Goal: Task Accomplishment & Management: Use online tool/utility

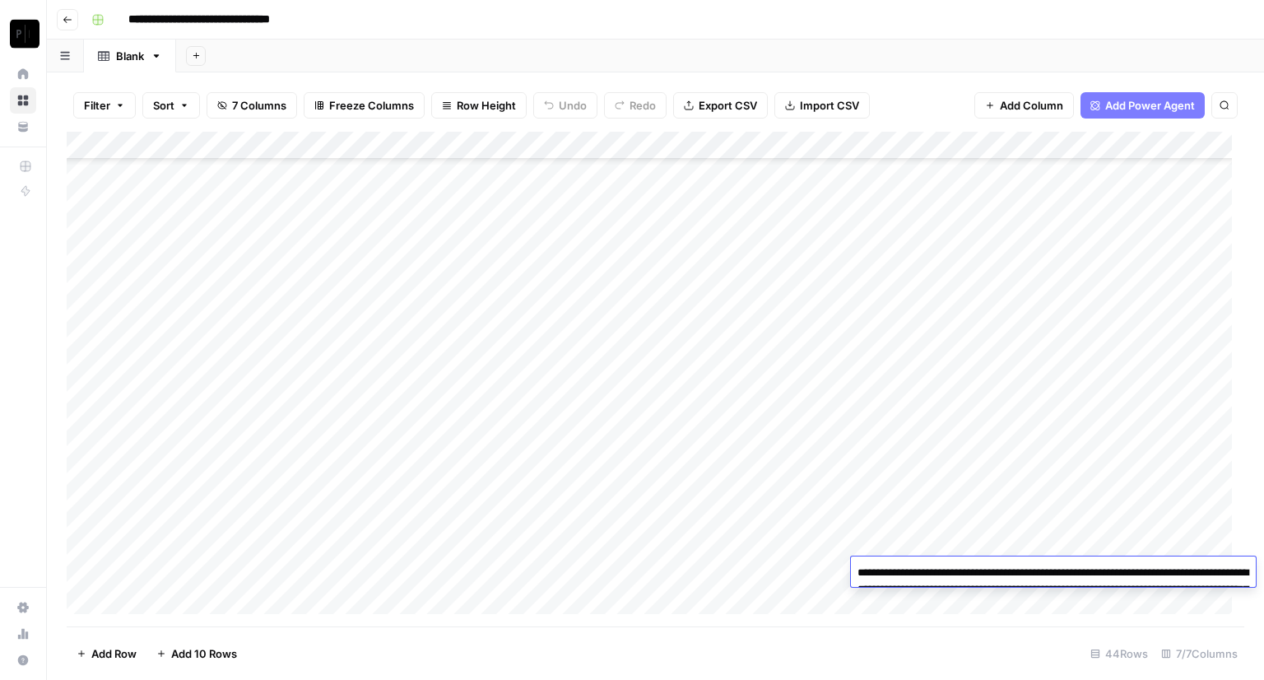
scroll to position [803, 0]
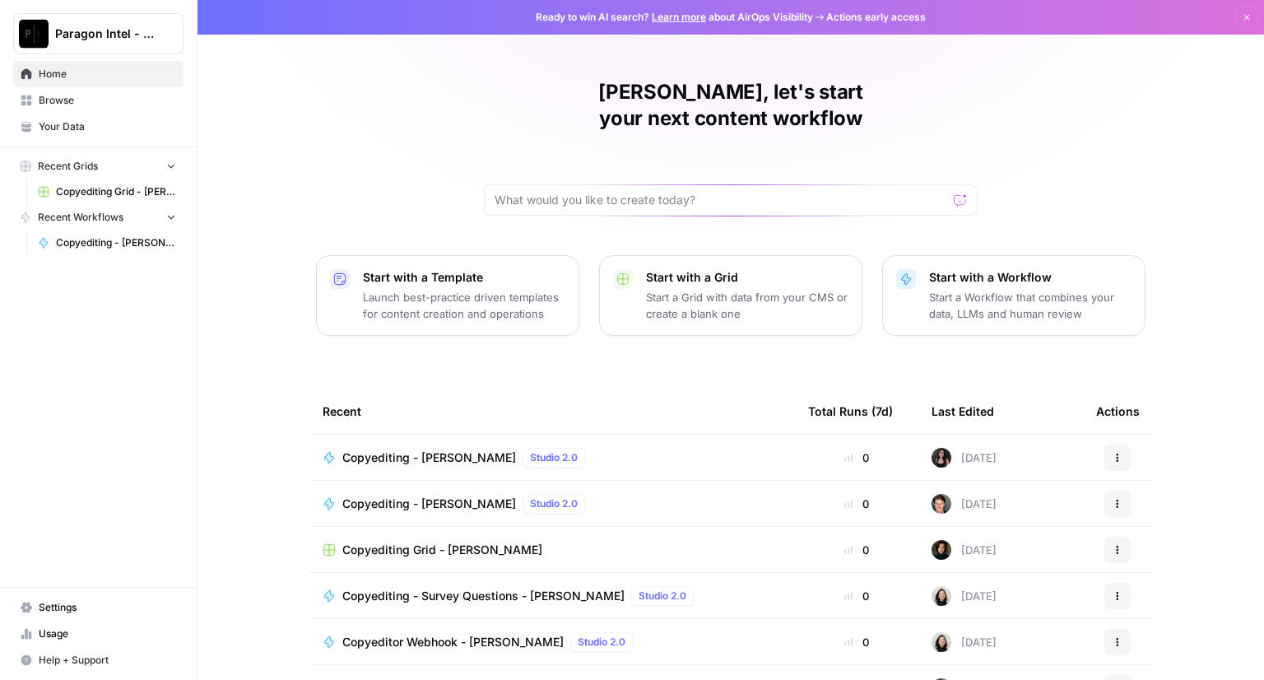
click at [416, 449] on span "Copyediting - [PERSON_NAME]" at bounding box center [429, 457] width 174 height 16
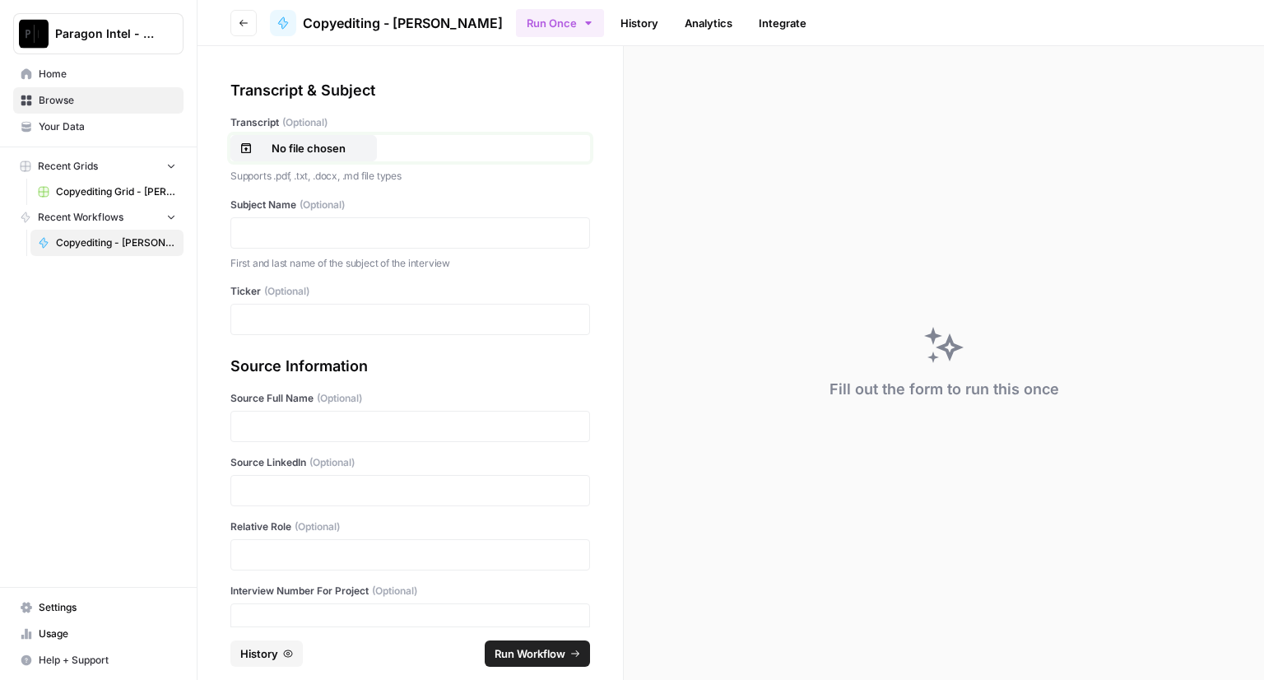
click at [339, 157] on button "No file chosen" at bounding box center [303, 148] width 146 height 26
click at [271, 231] on p at bounding box center [410, 233] width 338 height 16
click at [267, 323] on p at bounding box center [410, 319] width 338 height 16
click at [257, 425] on p at bounding box center [410, 426] width 338 height 16
click at [244, 498] on div at bounding box center [410, 490] width 360 height 31
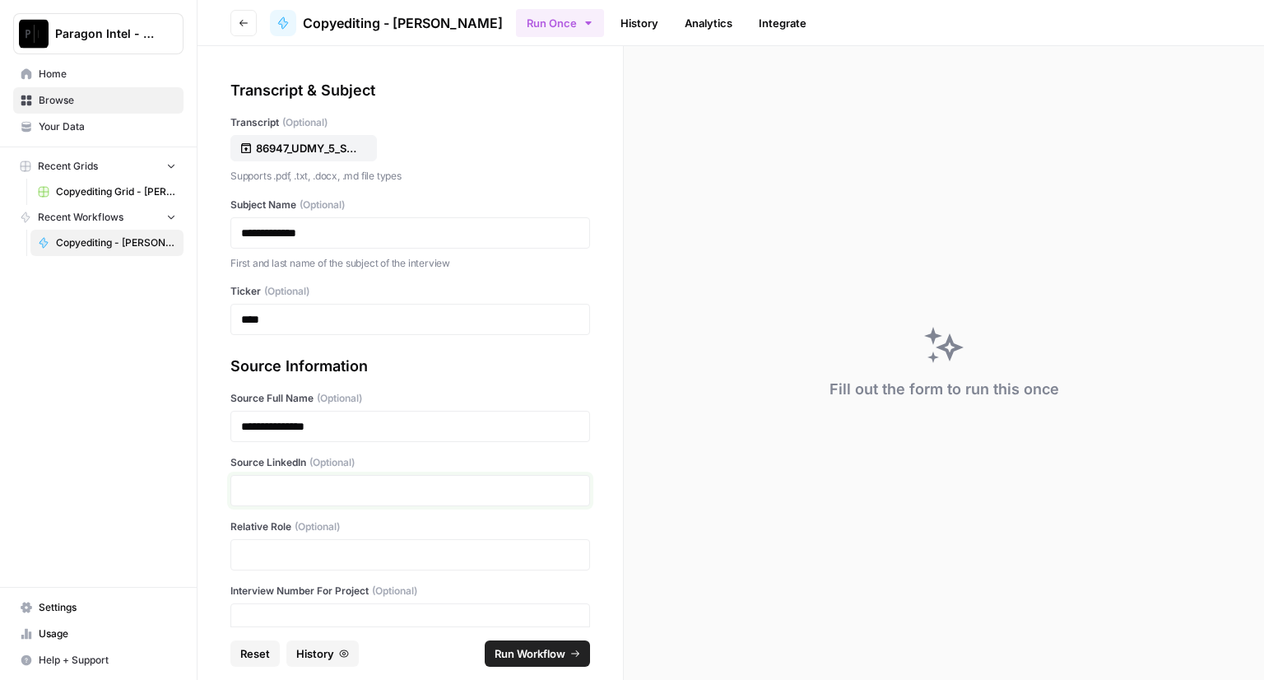
click at [248, 490] on p at bounding box center [410, 490] width 338 height 16
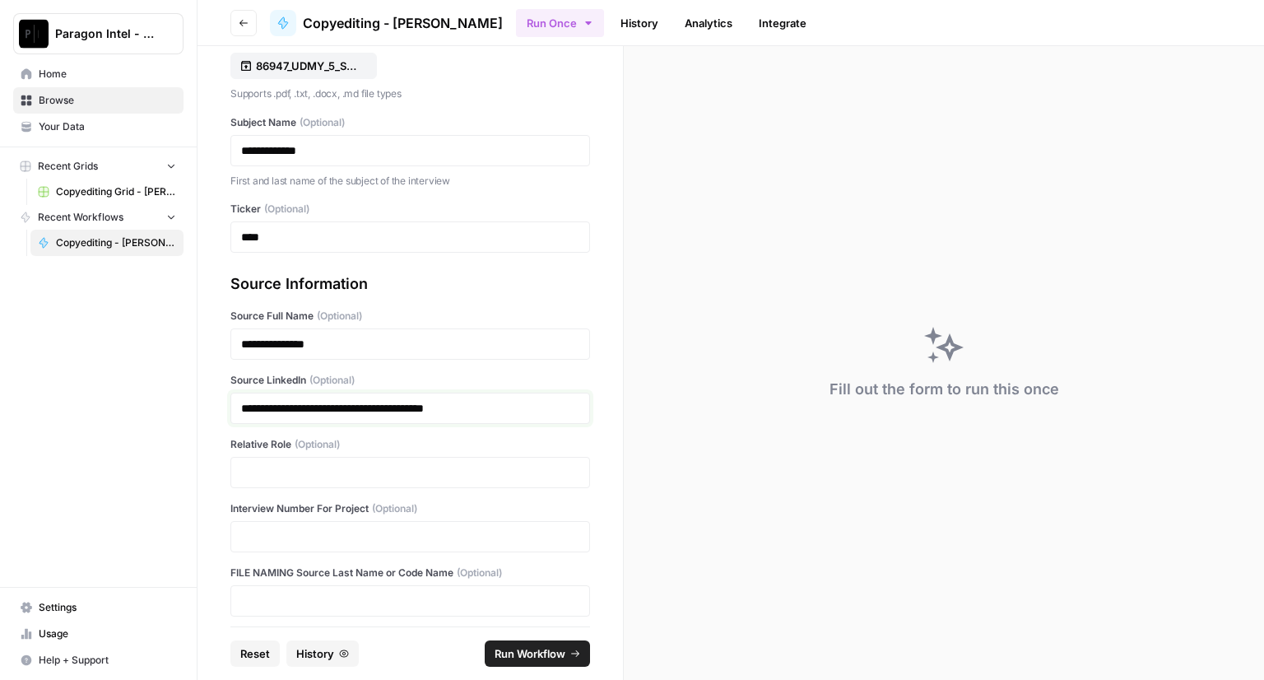
scroll to position [90, 0]
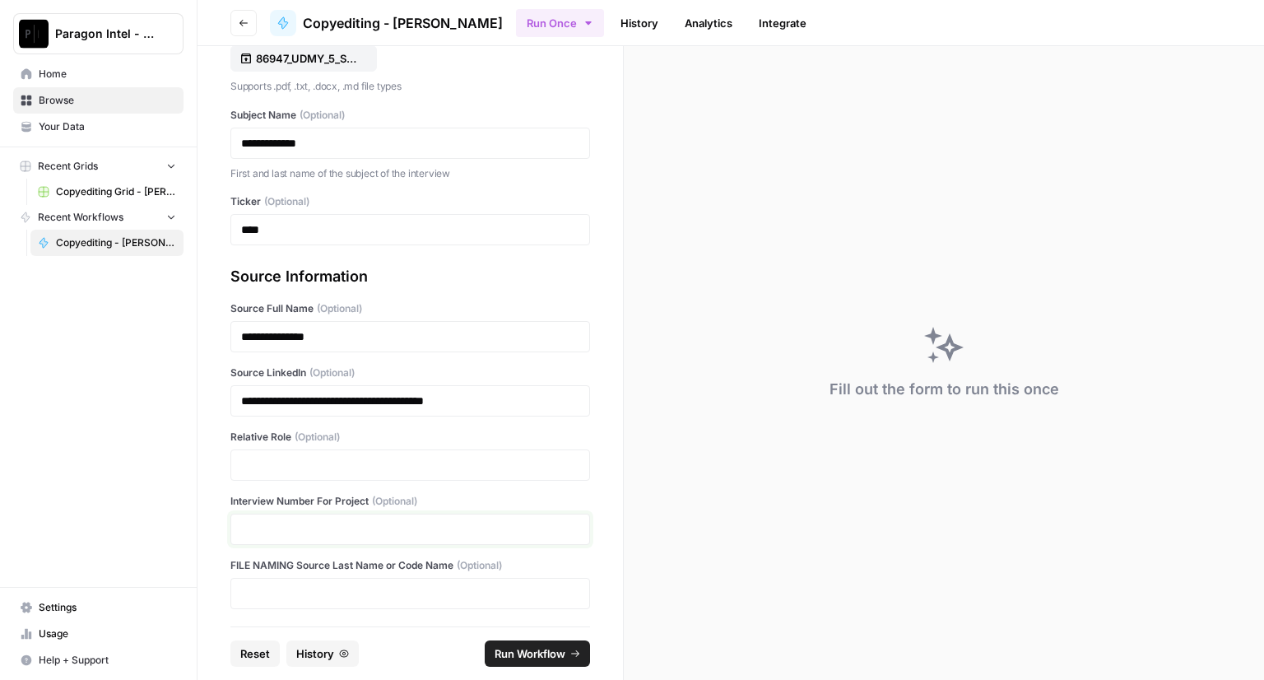
click at [295, 525] on p at bounding box center [410, 529] width 338 height 16
click at [290, 457] on p at bounding box center [410, 465] width 338 height 16
click at [536, 652] on span "Run Workflow" at bounding box center [530, 653] width 71 height 16
